Goal: Task Accomplishment & Management: Manage account settings

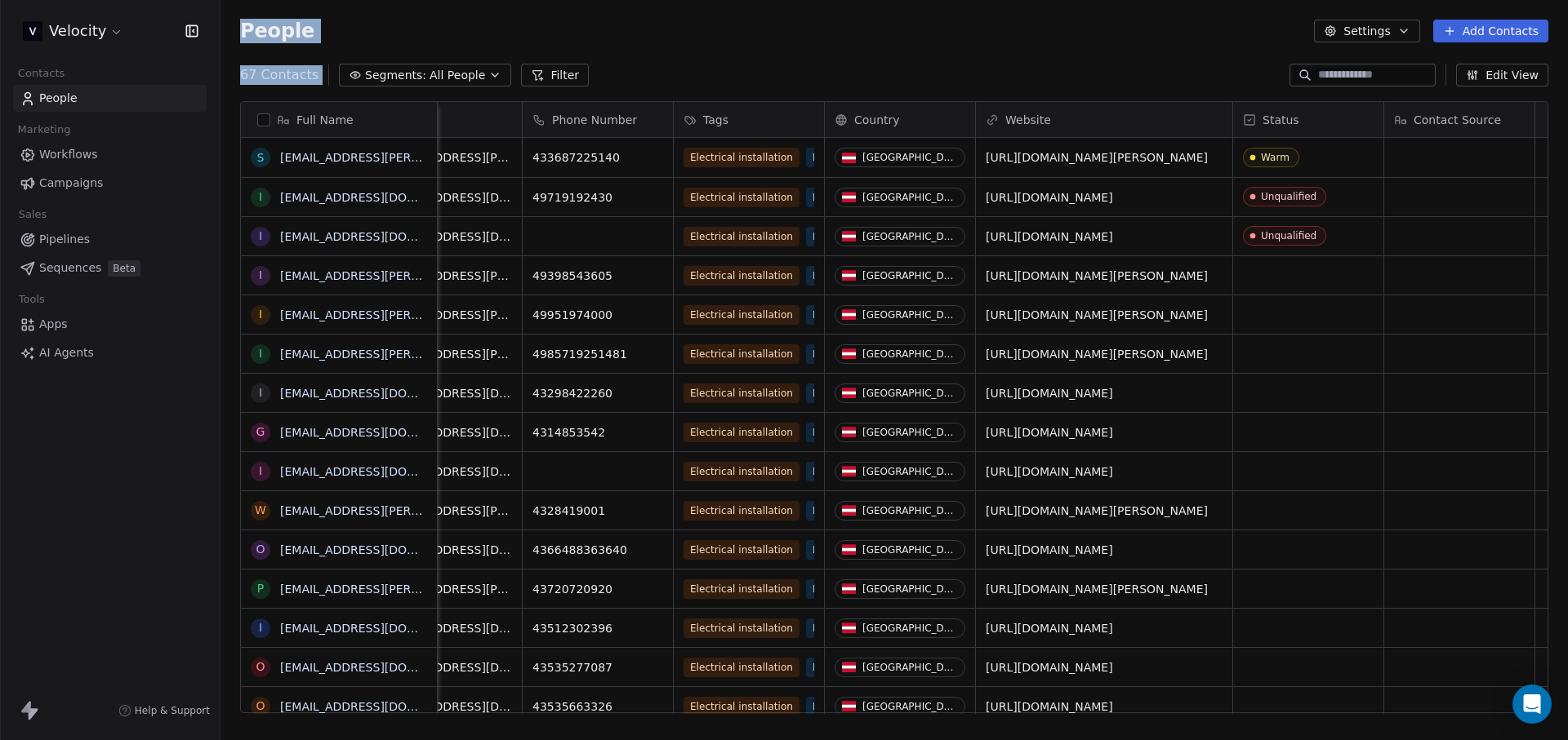
drag, startPoint x: 234, startPoint y: 24, endPoint x: 363, endPoint y: 78, distance: 139.8
click at [386, 81] on section "People Settings Add Contacts 67 Contacts Segments: All People Filter Edit View …" at bounding box center [894, 370] width 1347 height 740
click at [243, 17] on div "People Settings Add Contacts" at bounding box center [894, 31] width 1347 height 62
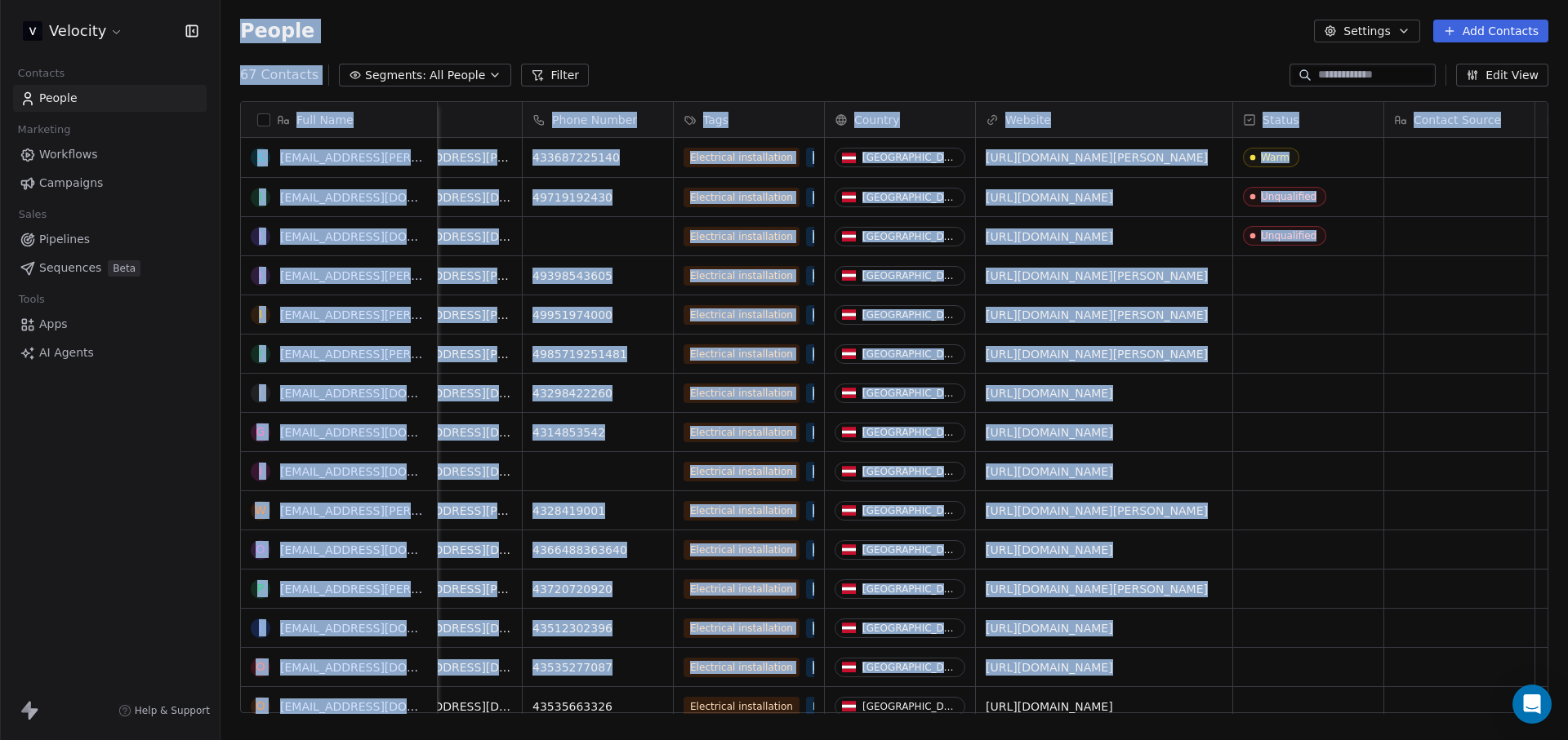
drag, startPoint x: 234, startPoint y: 28, endPoint x: 1371, endPoint y: 683, distance: 1312.2
click at [1371, 683] on section "People Settings Add Contacts 67 Contacts Segments: All People Filter Edit View …" at bounding box center [894, 370] width 1347 height 740
click at [720, 61] on div "People Settings Add Contacts" at bounding box center [894, 31] width 1347 height 62
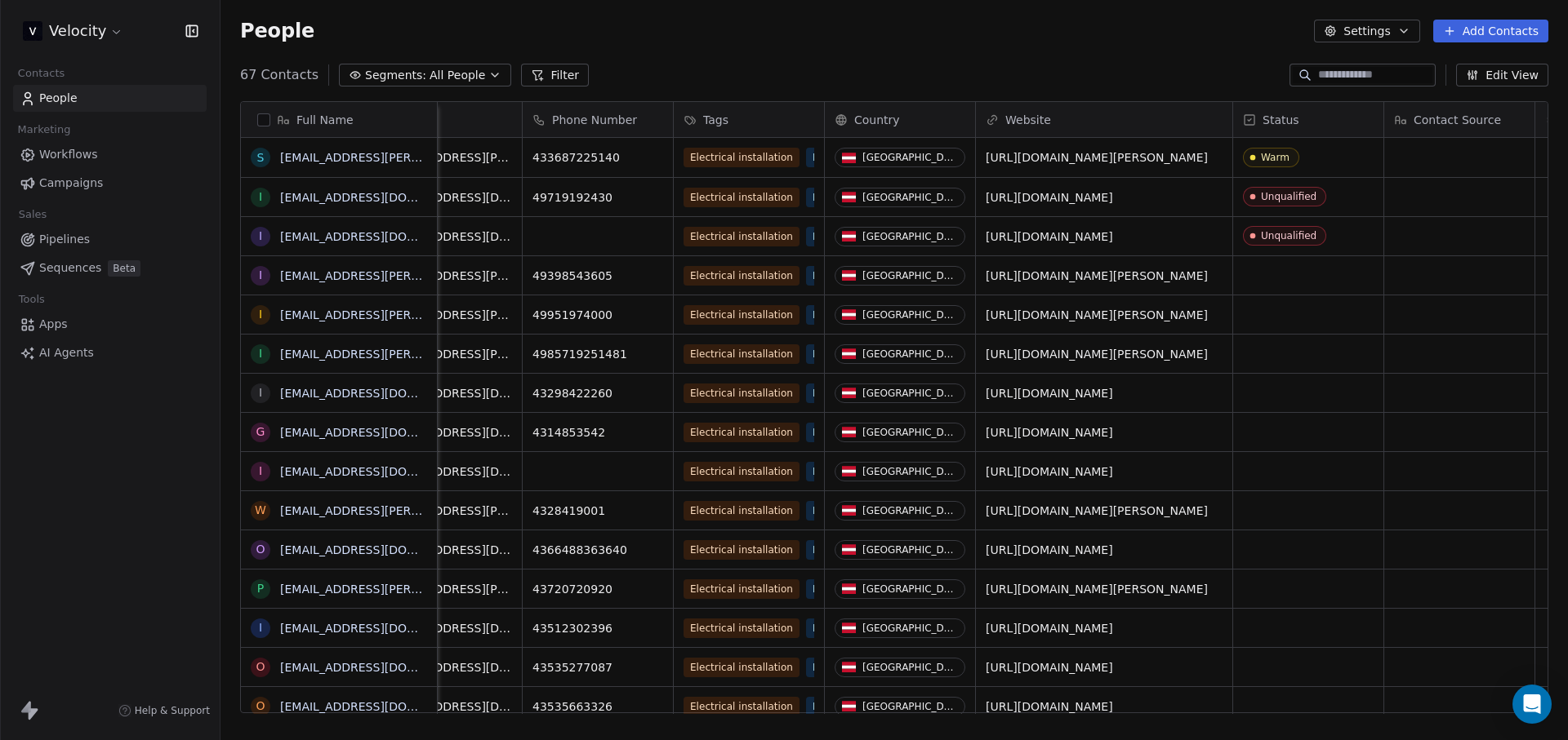
click at [488, 80] on icon "button" at bounding box center [495, 75] width 13 height 13
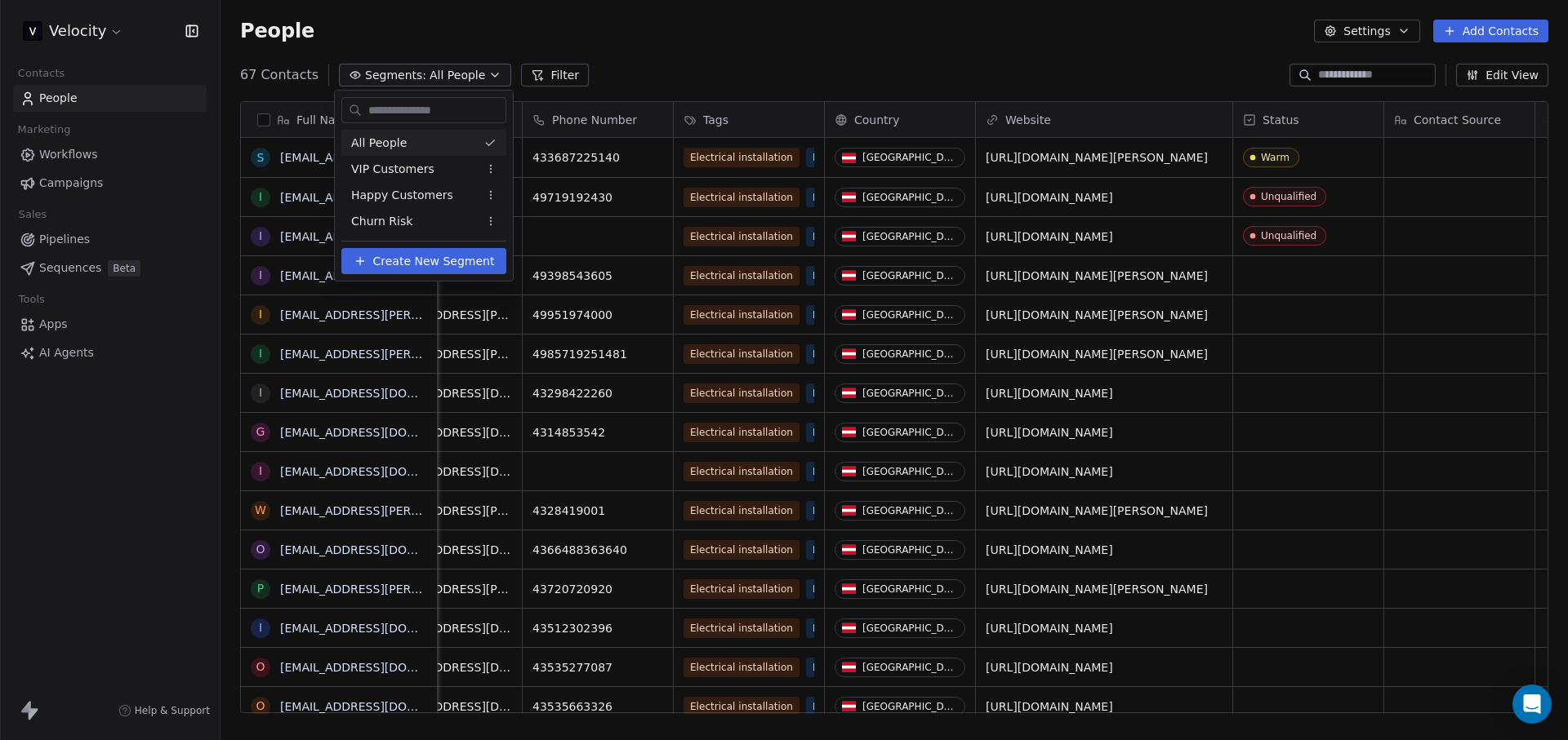
click at [364, 51] on html "Velocity Contacts People Marketing Workflows Campaigns Sales Pipelines Sequence…" at bounding box center [784, 370] width 1568 height 740
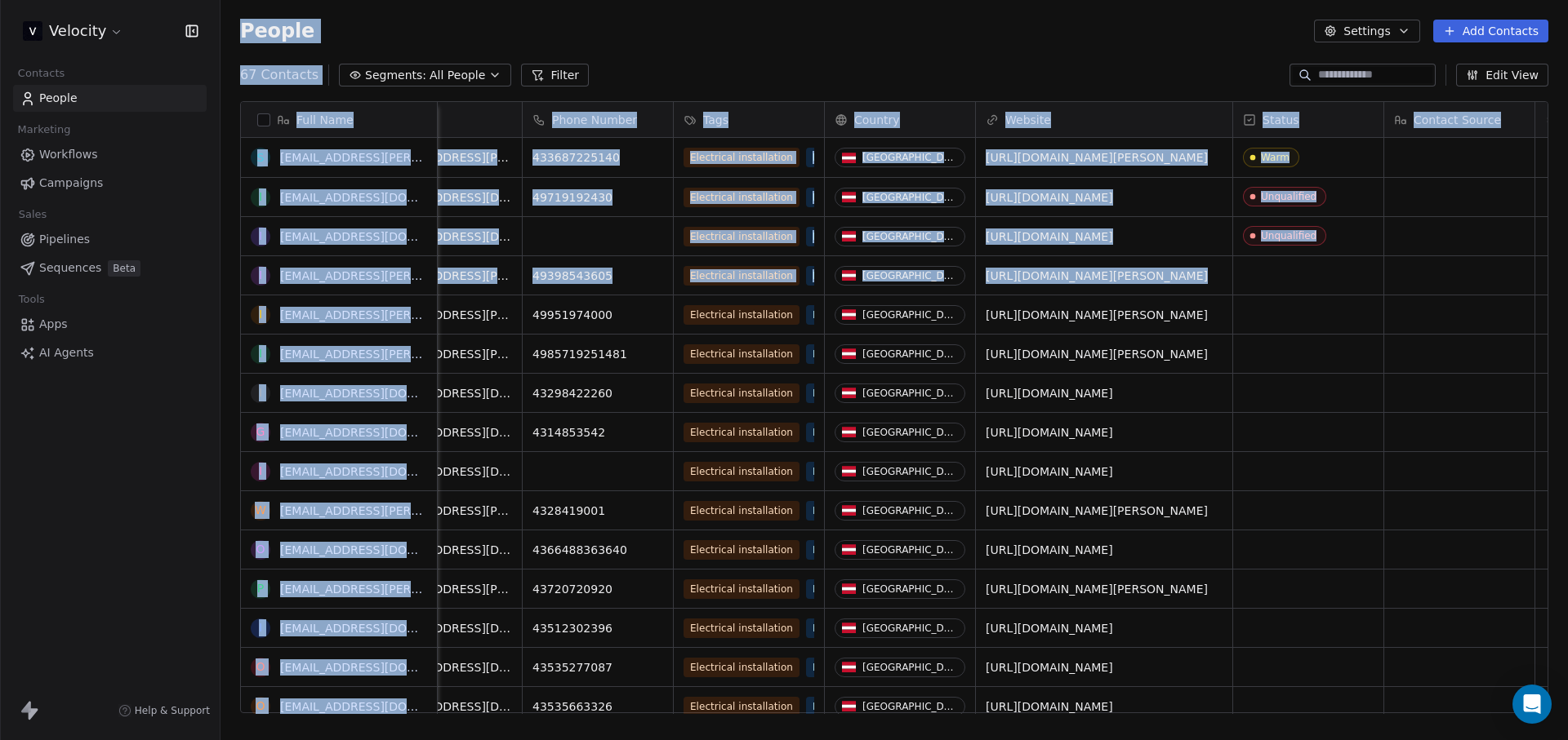
drag, startPoint x: 236, startPoint y: 38, endPoint x: 1295, endPoint y: 290, distance: 1088.6
click at [1298, 311] on section "People Settings Add Contacts 67 Contacts Segments: All People Filter Edit View …" at bounding box center [894, 370] width 1347 height 740
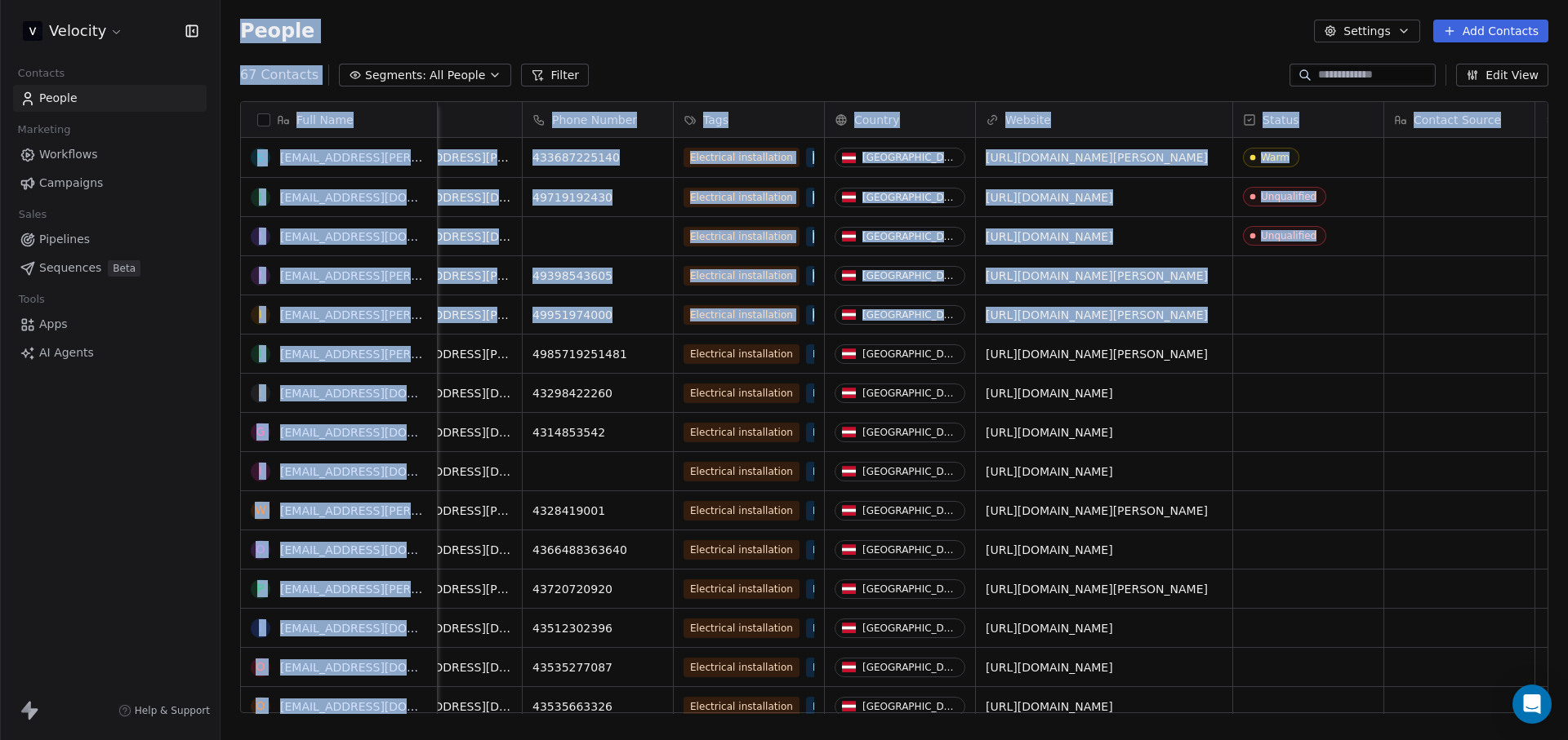
click at [1163, 72] on div "67 Contacts Segments: All People Filter Edit View" at bounding box center [894, 75] width 1347 height 26
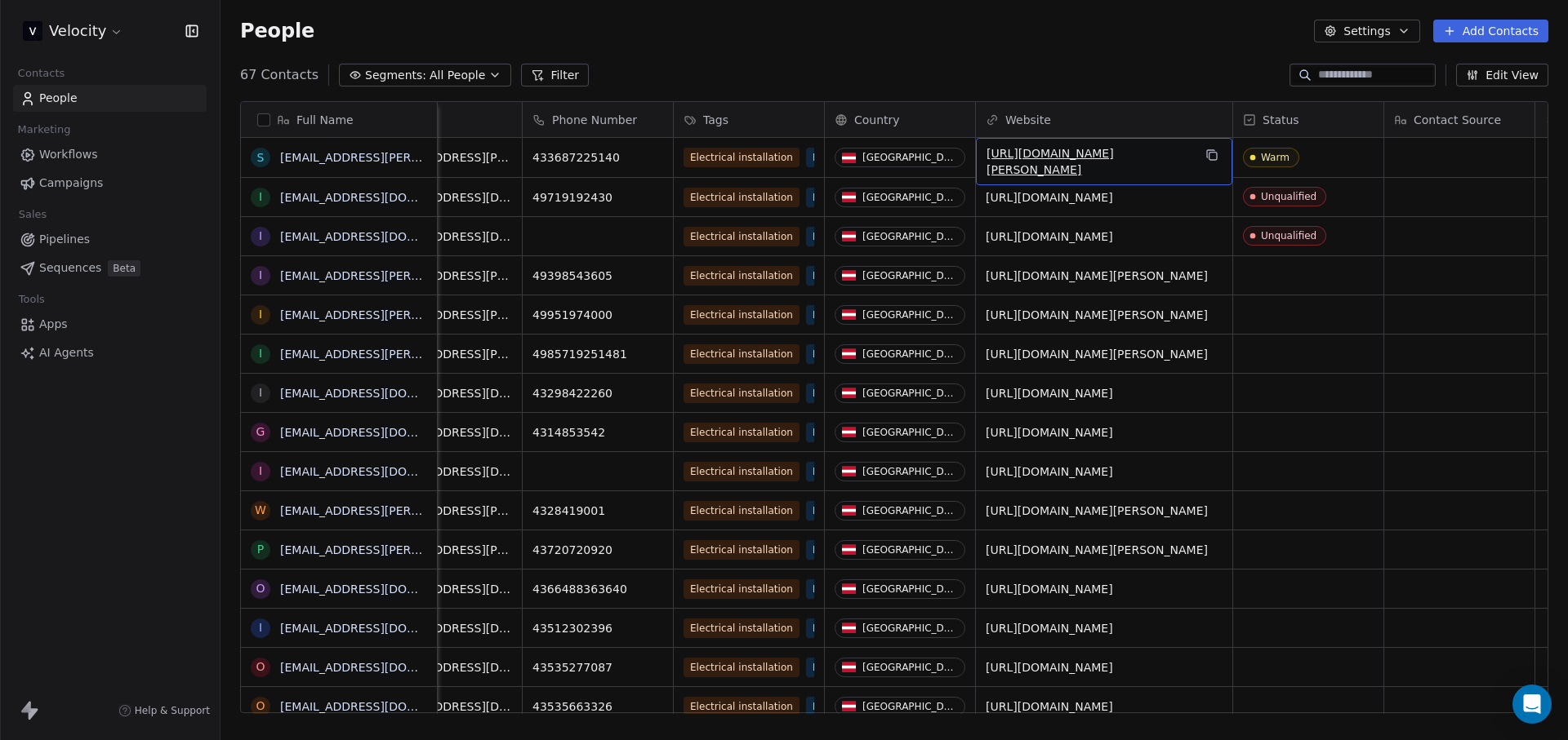
click at [1053, 165] on span "[URL][DOMAIN_NAME][PERSON_NAME]" at bounding box center [1089, 161] width 206 height 32
click at [1065, 157] on link "[URL][DOMAIN_NAME][PERSON_NAME]" at bounding box center [1049, 161] width 127 height 29
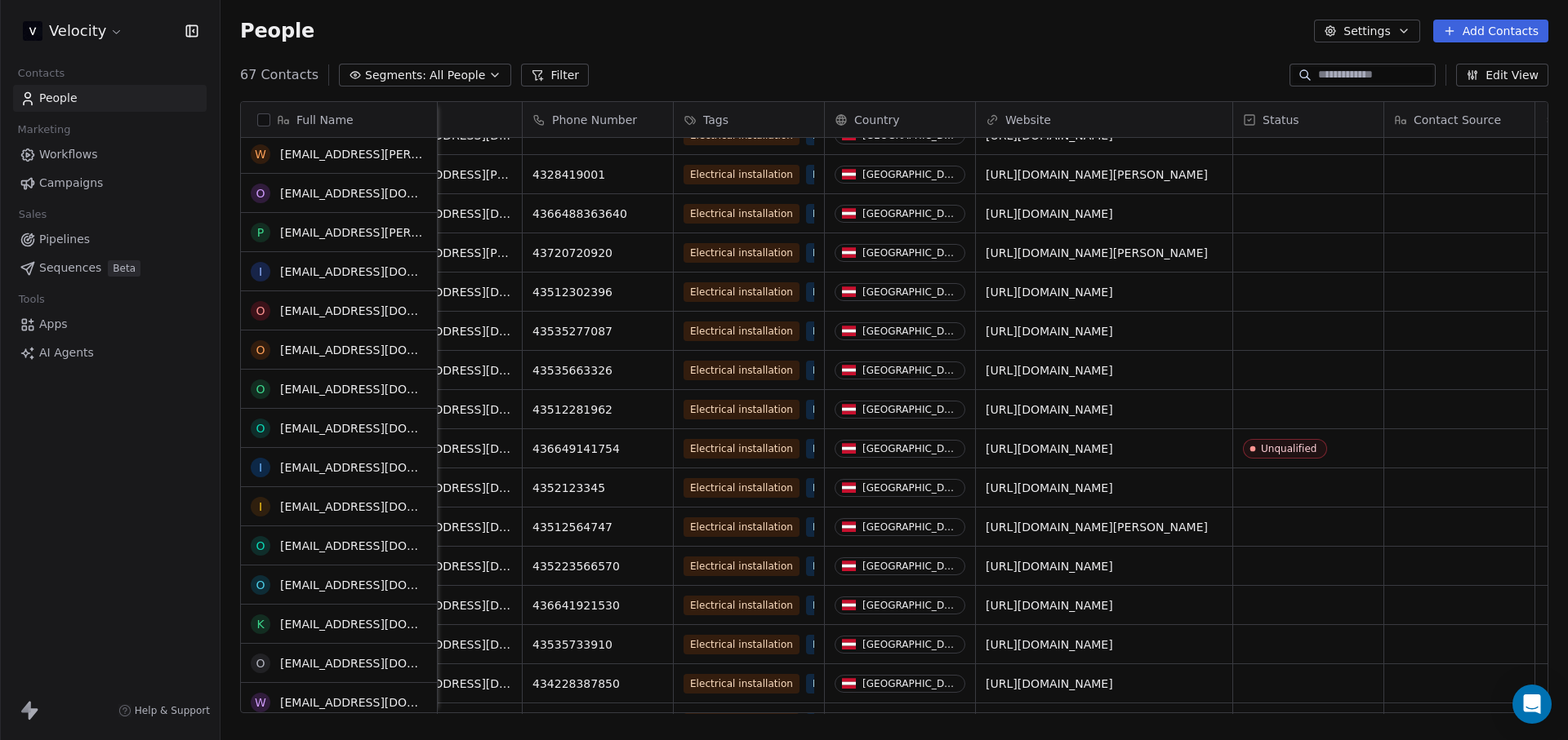
scroll to position [358, 0]
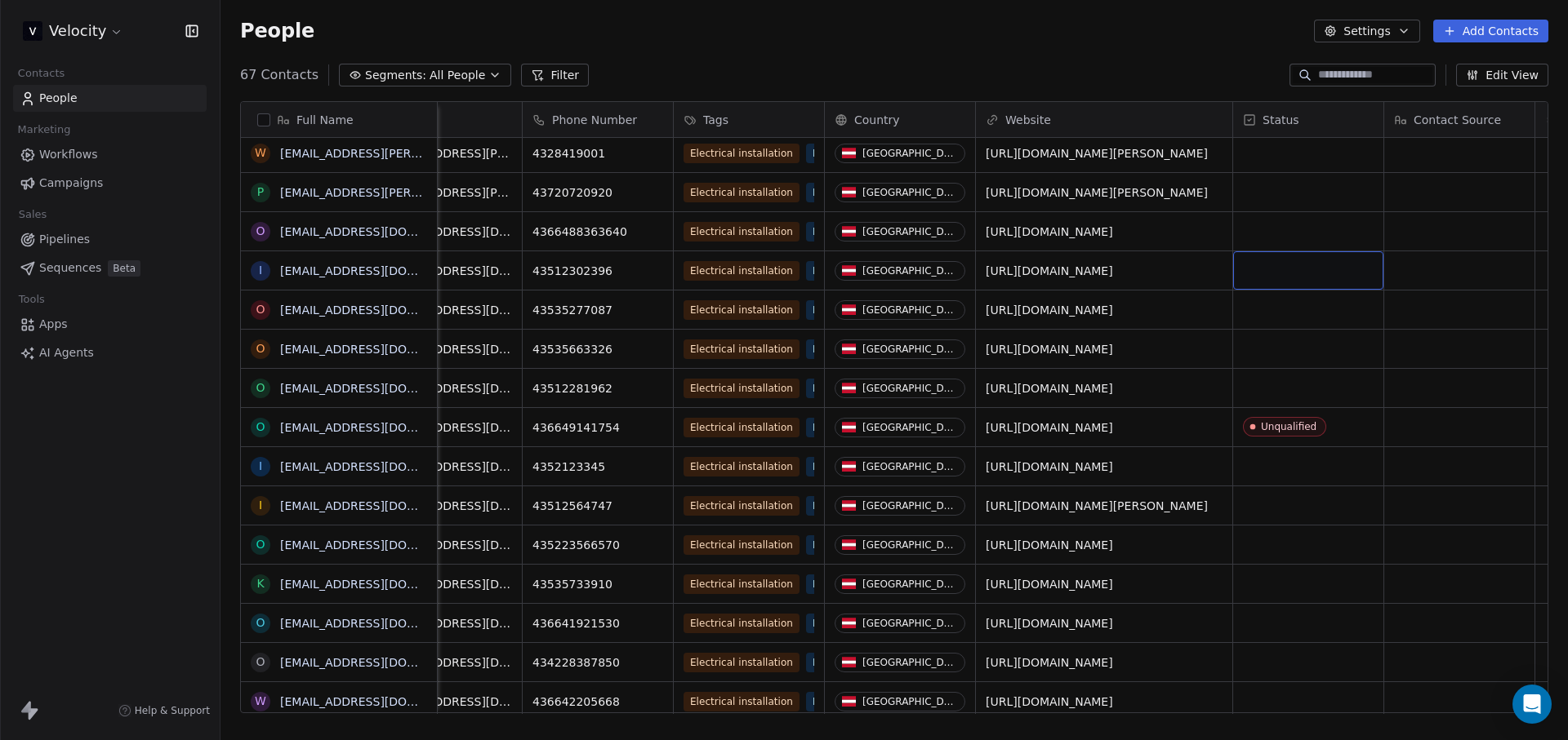
click at [1259, 270] on div "grid" at bounding box center [1307, 270] width 150 height 38
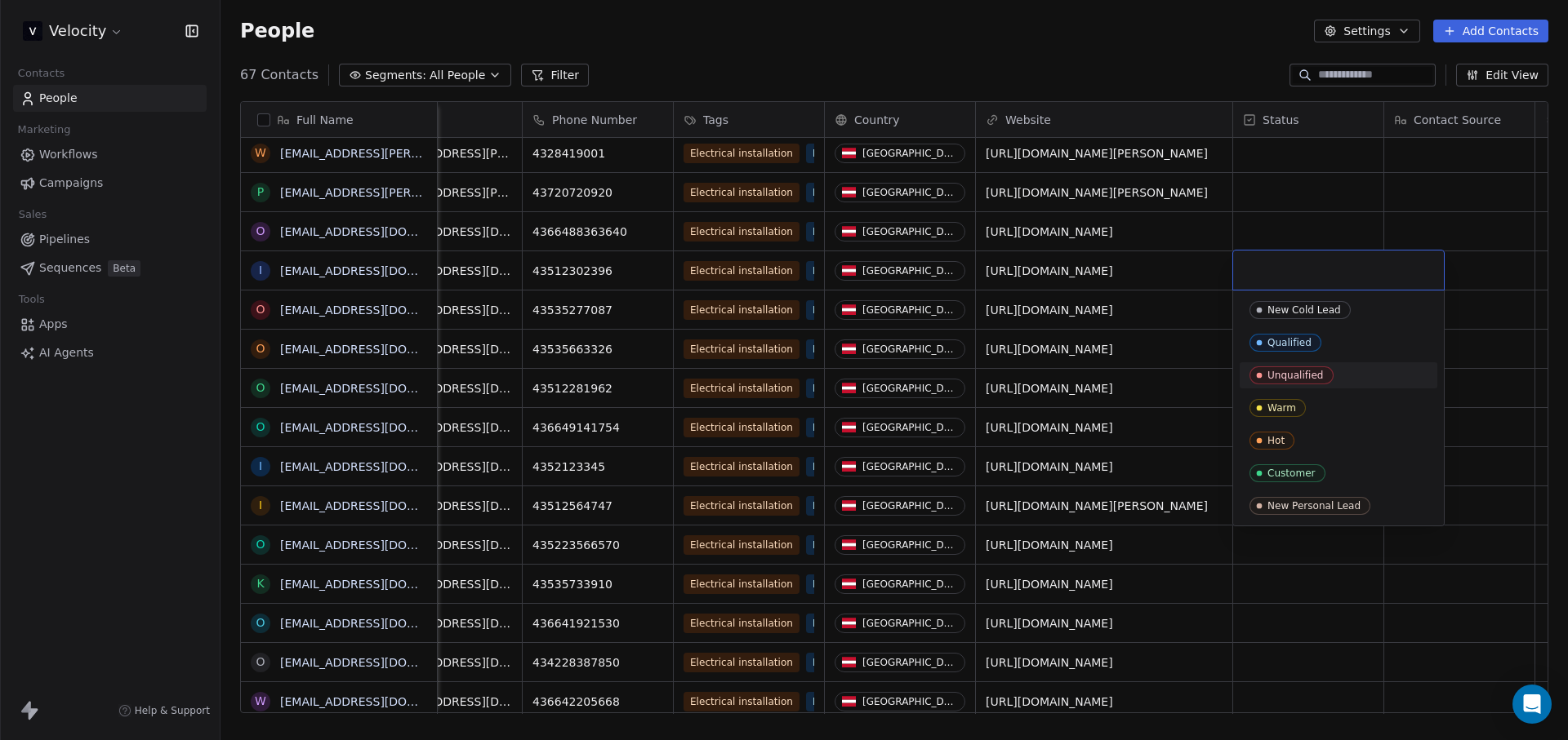
click at [1301, 367] on span "Unqualified" at bounding box center [1291, 376] width 84 height 18
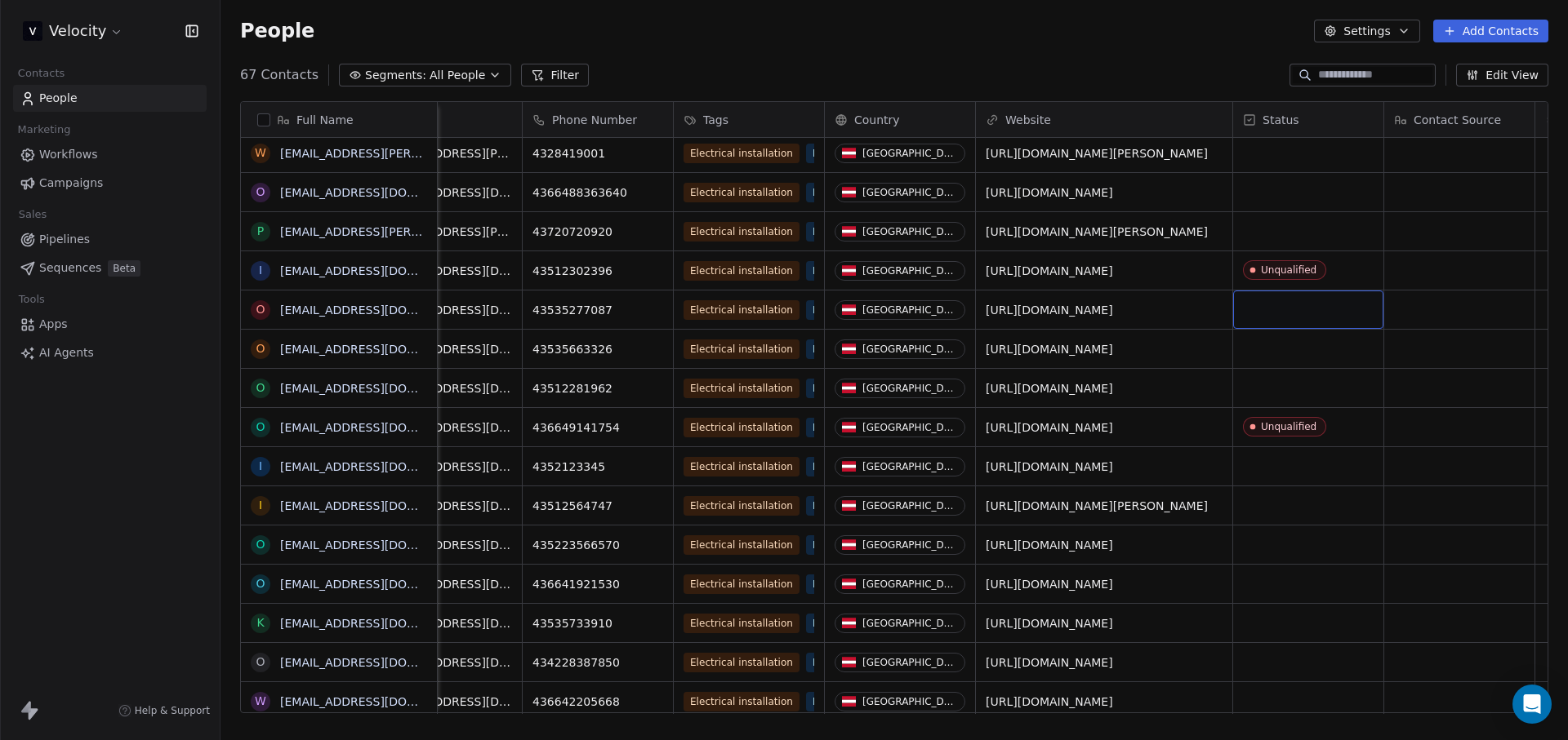
click at [1261, 307] on div "grid" at bounding box center [1307, 309] width 150 height 38
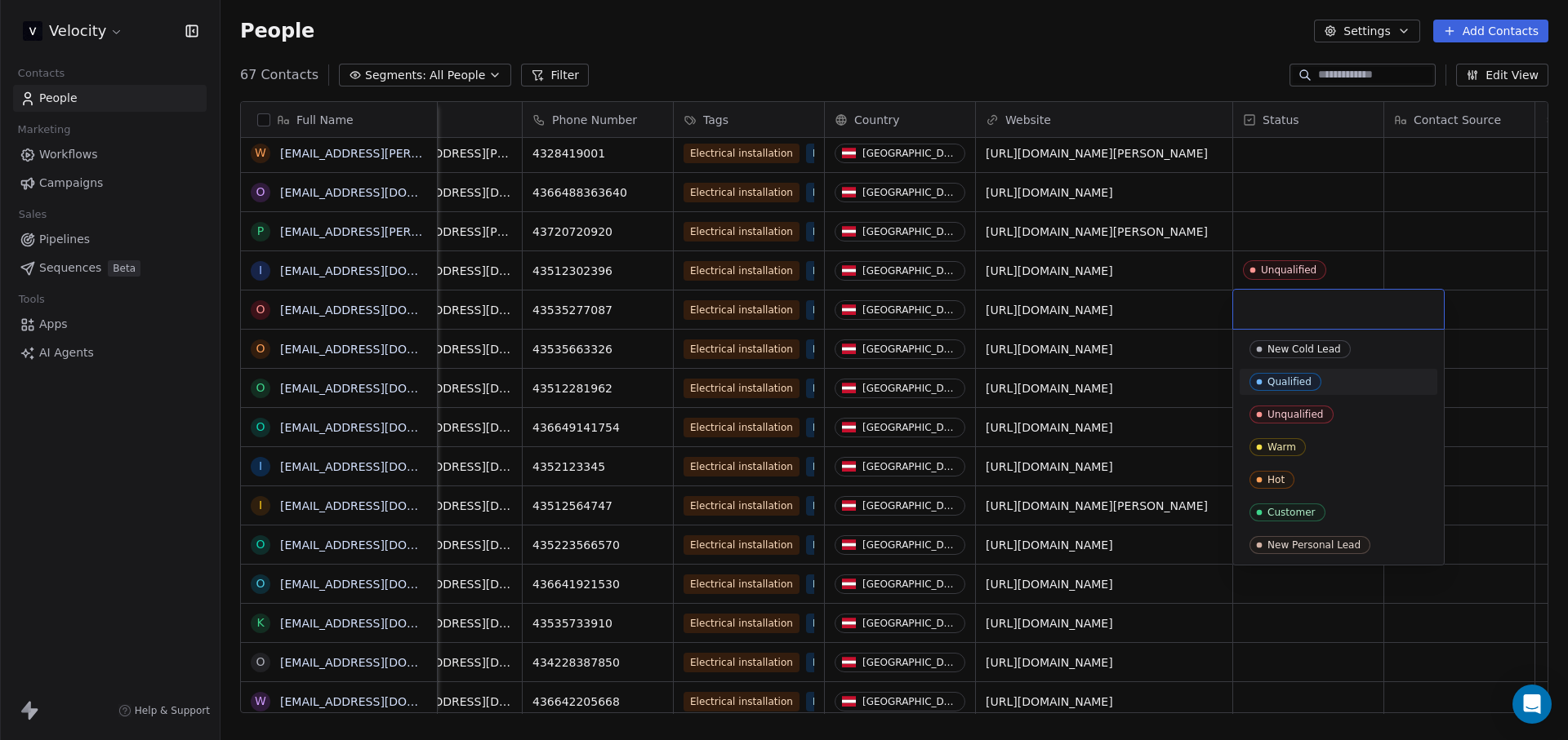
click at [1264, 376] on icon "Suggestions" at bounding box center [1259, 382] width 13 height 13
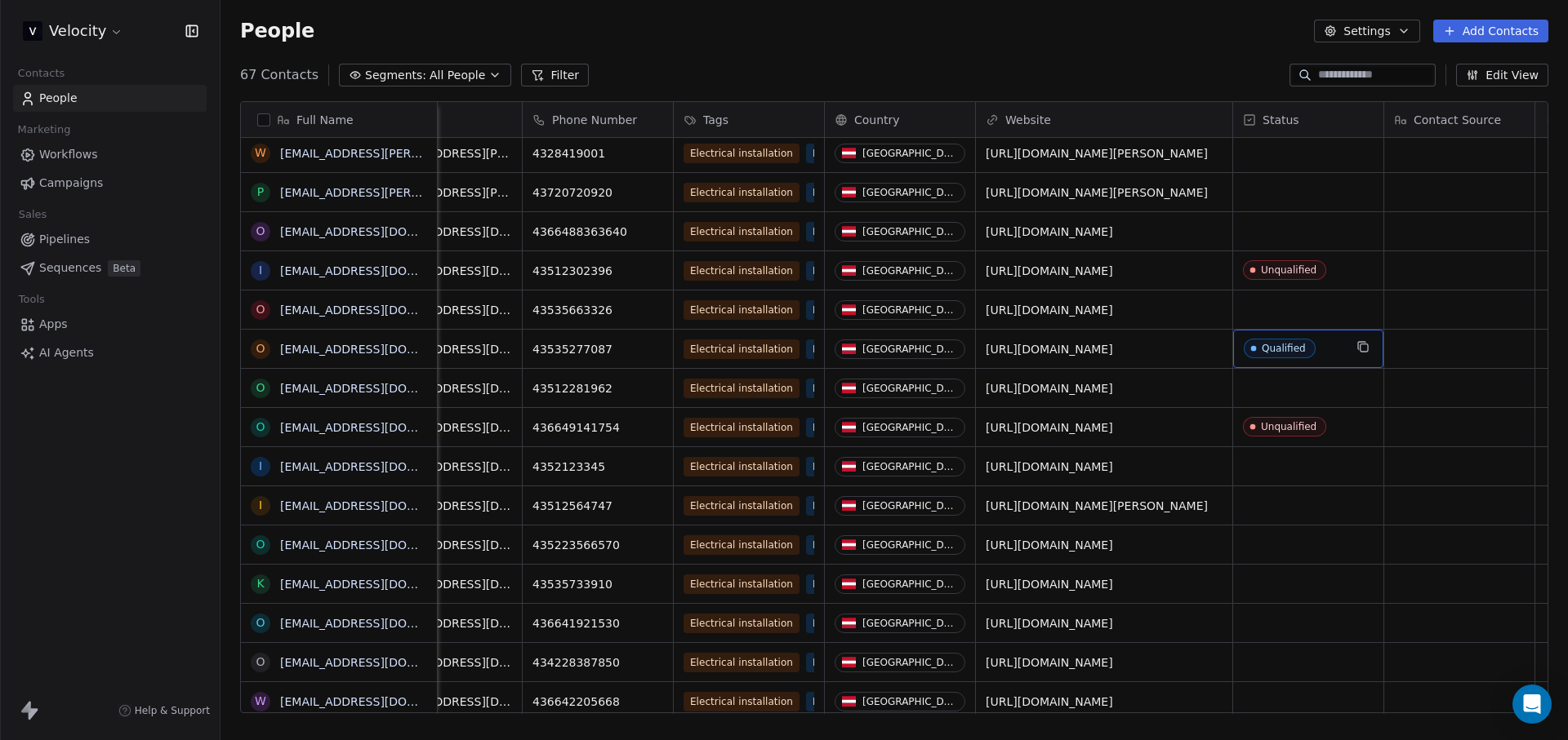
click at [1322, 337] on div "Qualified" at bounding box center [1307, 348] width 150 height 38
click at [1284, 348] on div "Qualified" at bounding box center [1283, 348] width 44 height 12
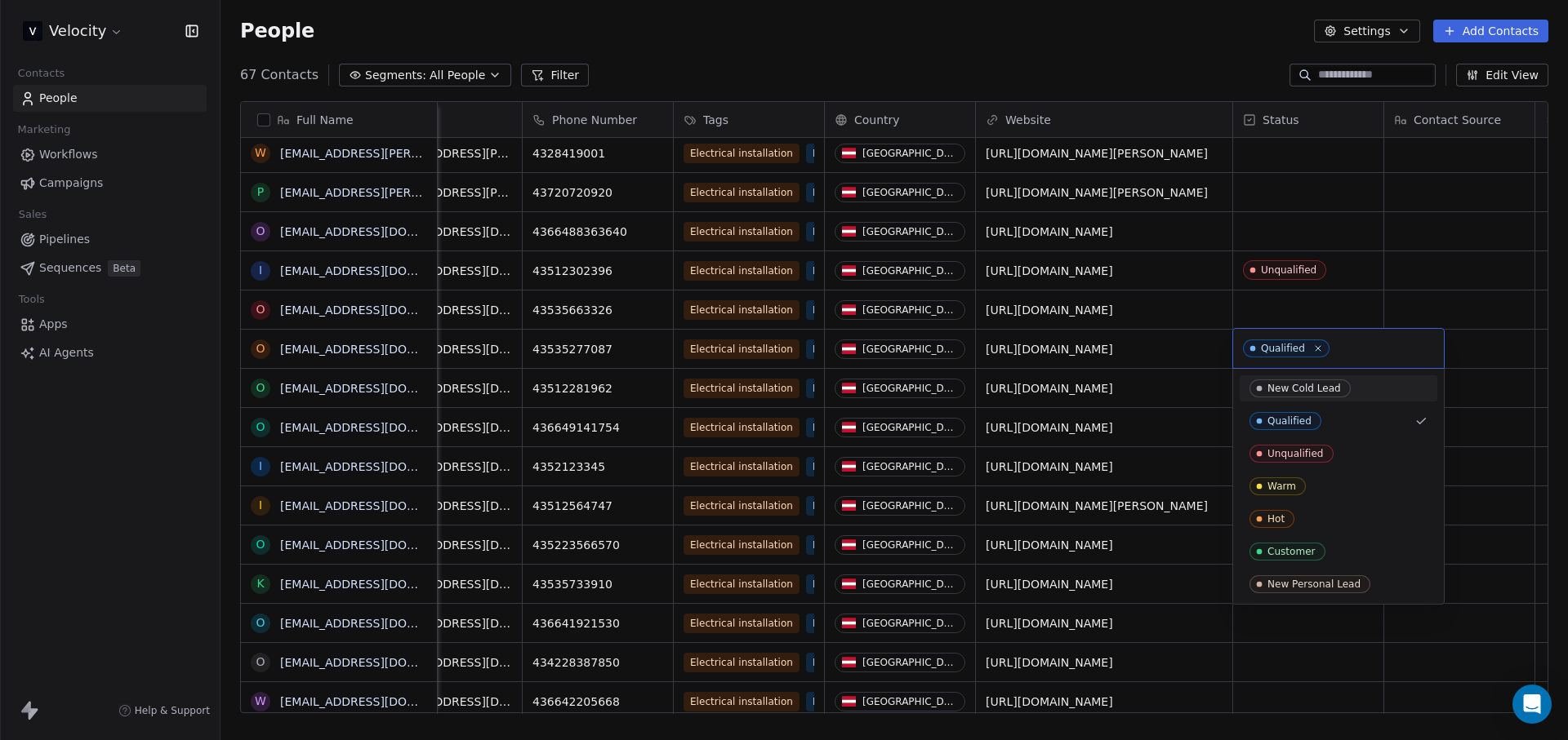
click at [1343, 303] on html "Velocity Contacts People Marketing Workflows Campaigns Sales Pipelines Sequence…" at bounding box center [784, 370] width 1568 height 740
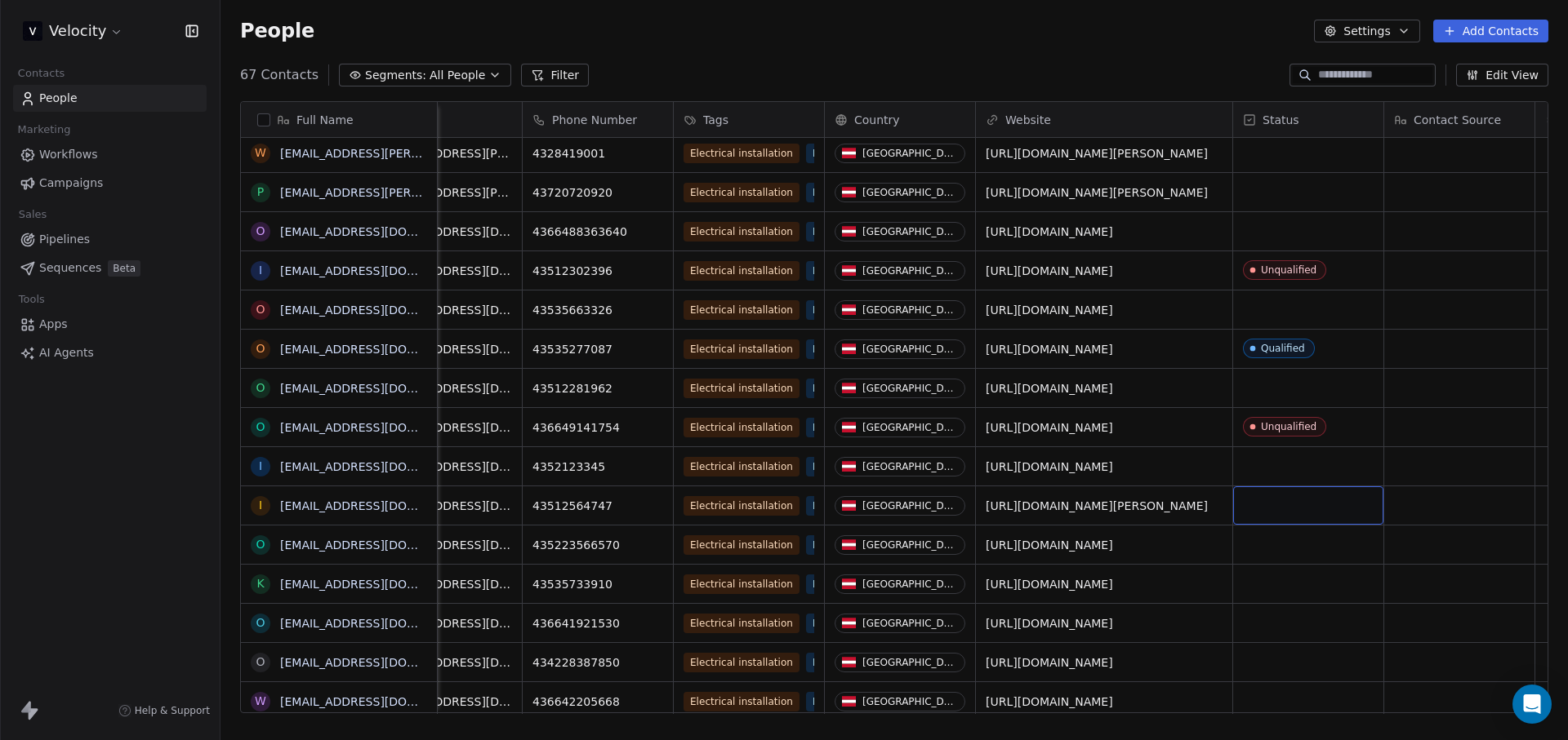
click at [1303, 502] on div "grid" at bounding box center [1307, 505] width 150 height 38
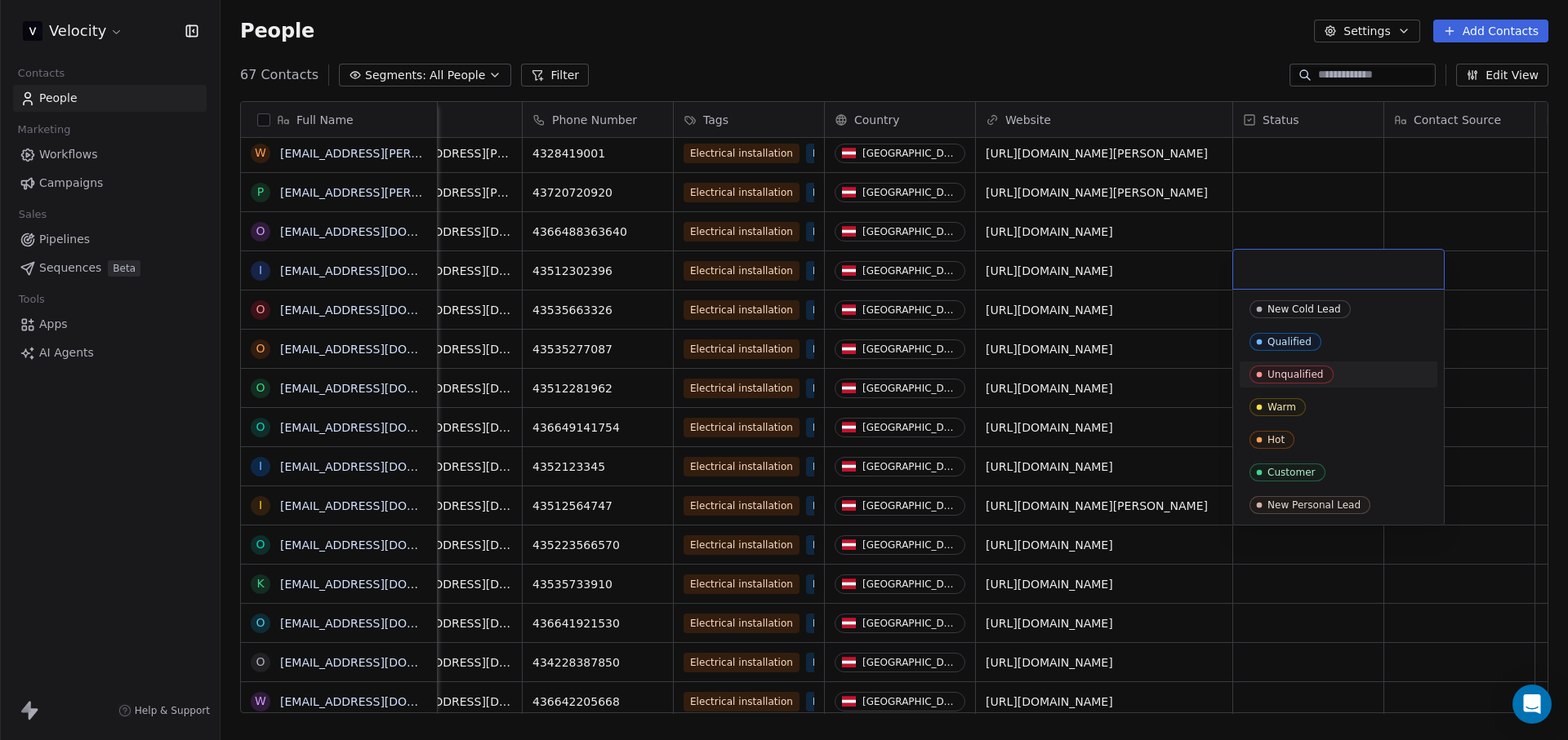
click at [1277, 366] on span "Unqualified" at bounding box center [1291, 375] width 84 height 18
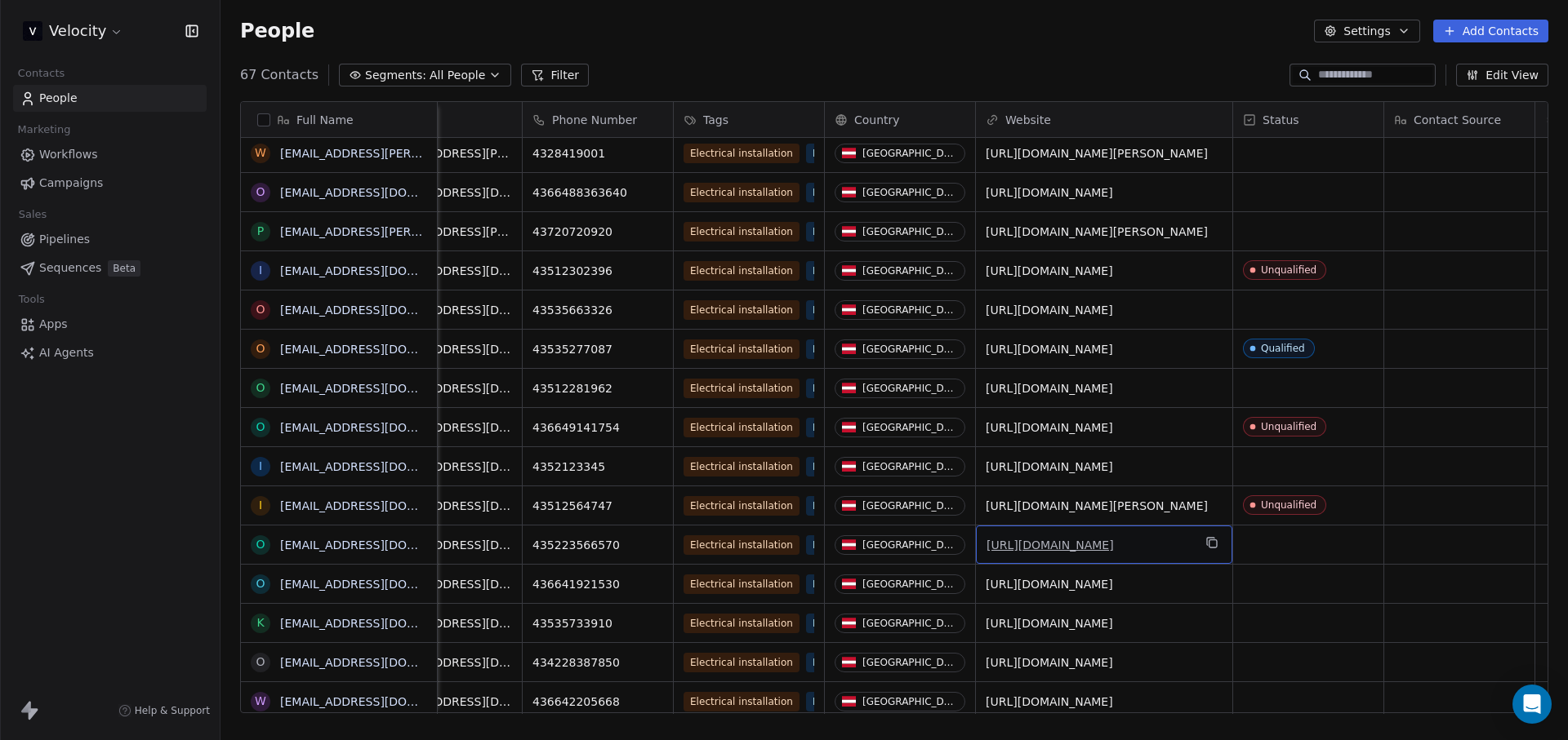
click at [1104, 549] on link "[URL][DOMAIN_NAME]" at bounding box center [1049, 545] width 127 height 13
